Goal: Check status: Check status

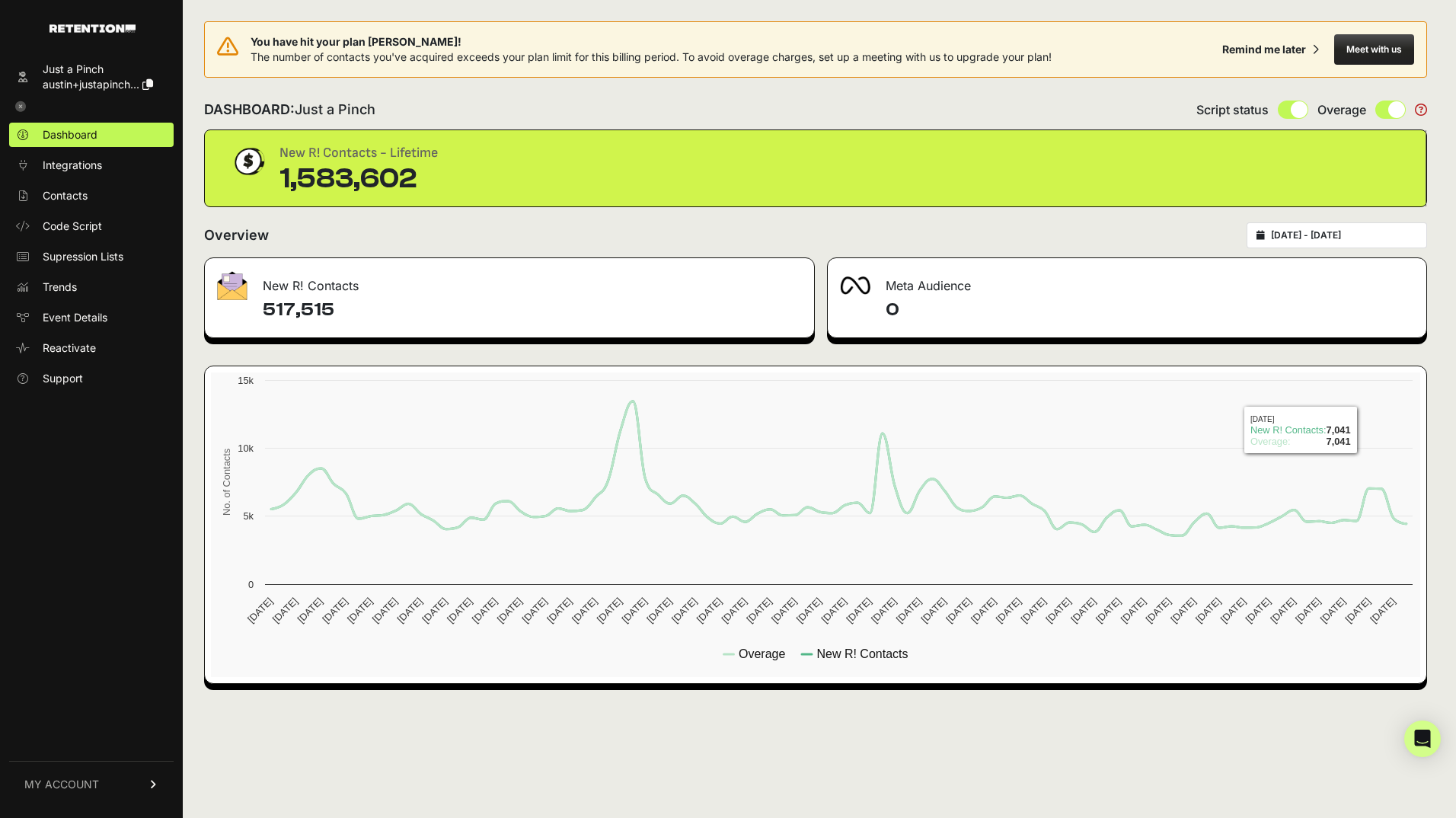
click at [1385, 237] on input "2025-07-01 - 2025-09-30" at bounding box center [1343, 235] width 146 height 12
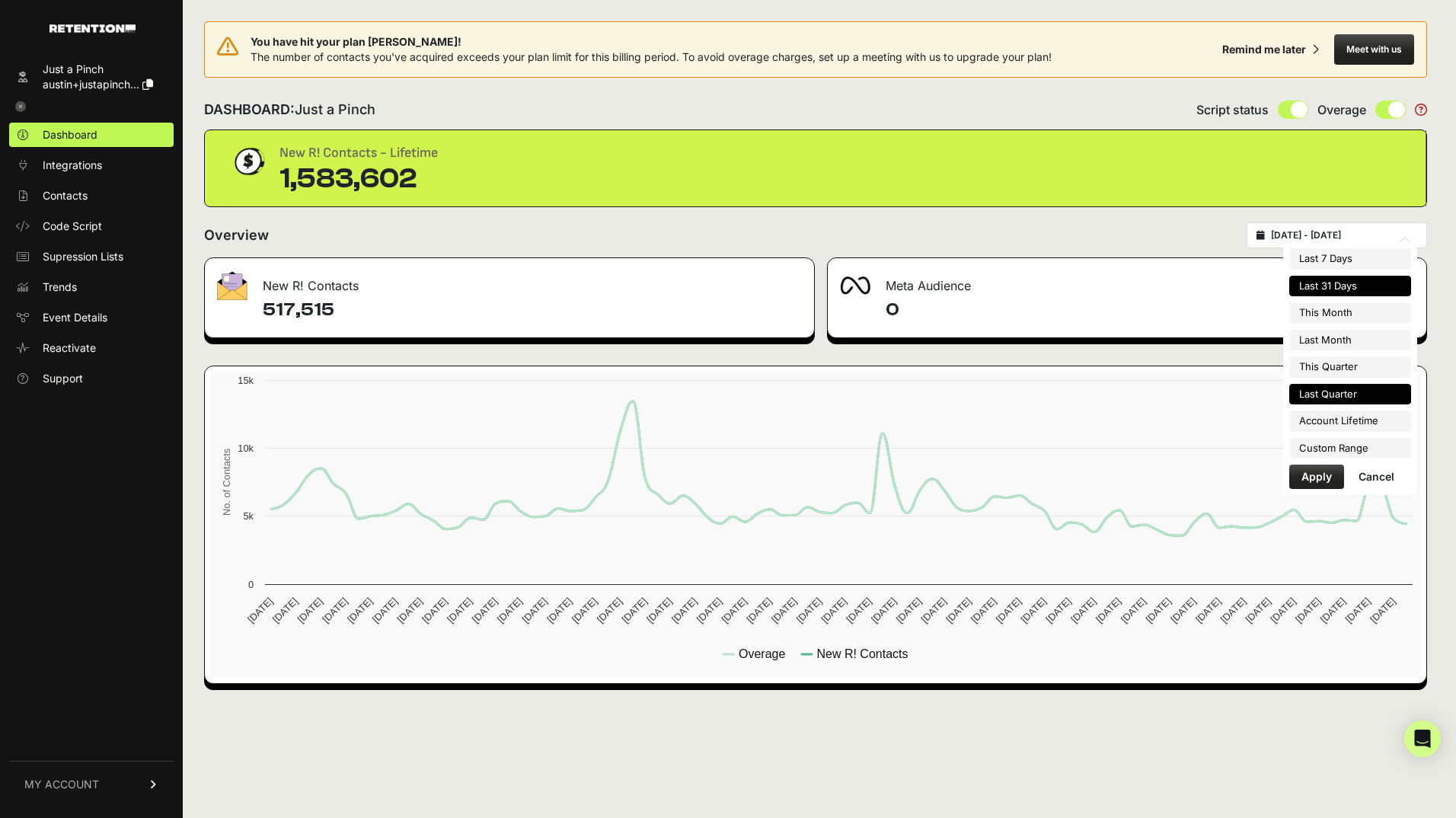
click at [1373, 282] on li "Last 31 Days" at bounding box center [1350, 286] width 122 height 21
type input "[DATE] - [DATE]"
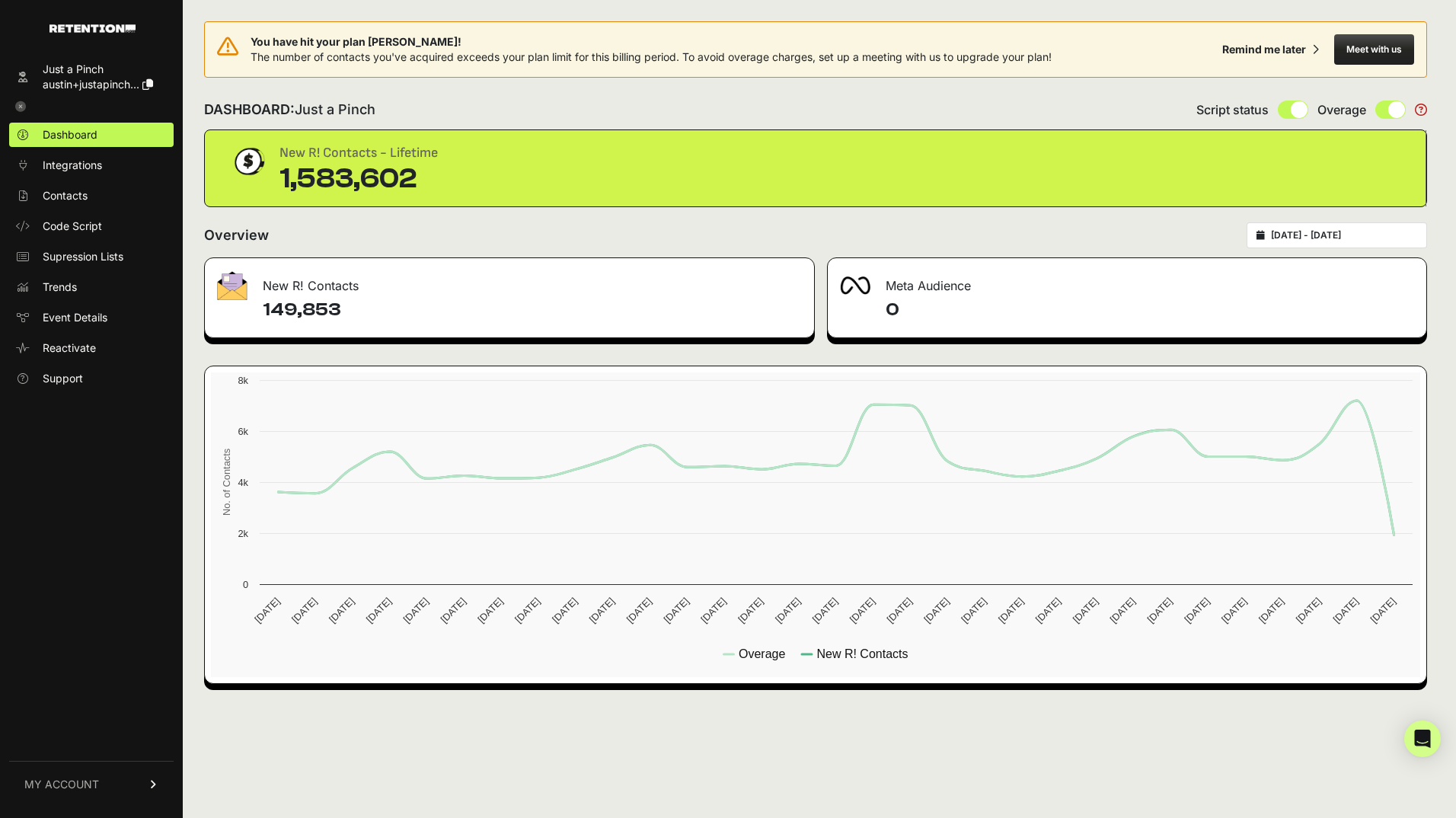
click at [24, 104] on icon at bounding box center [21, 106] width 11 height 11
